Goal: Information Seeking & Learning: Learn about a topic

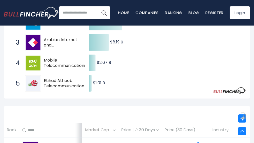
scroll to position [70, 0]
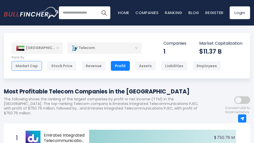
click at [34, 67] on div "Market Cap" at bounding box center [27, 66] width 30 height 10
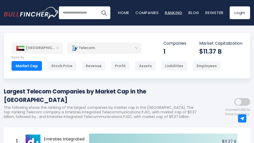
click at [170, 11] on link "Ranking" at bounding box center [173, 12] width 17 height 5
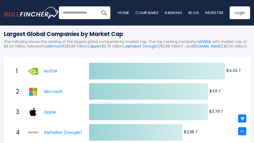
scroll to position [46, 0]
